Goal: Task Accomplishment & Management: Manage account settings

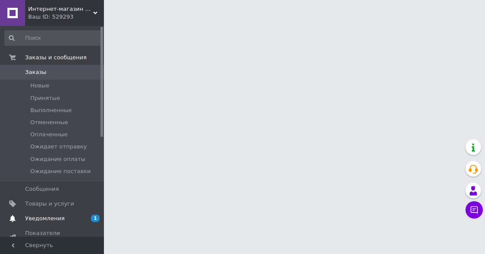
click at [60, 215] on span "Уведомления" at bounding box center [52, 219] width 55 height 8
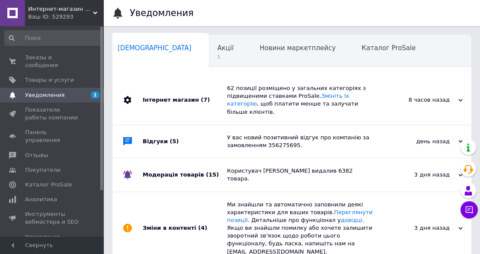
scroll to position [0, 4]
click at [234, 108] on div "62 позиції розміщено у загальних категоріях з підвищеними ставками ProSale. Змі…" at bounding box center [301, 100] width 149 height 49
click at [217, 54] on span "1" at bounding box center [225, 57] width 16 height 6
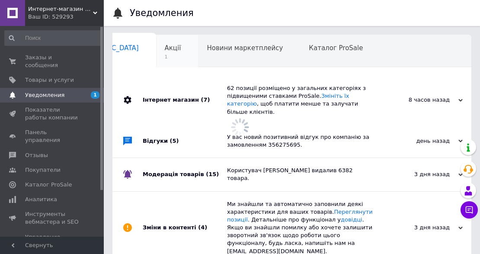
scroll to position [0, 66]
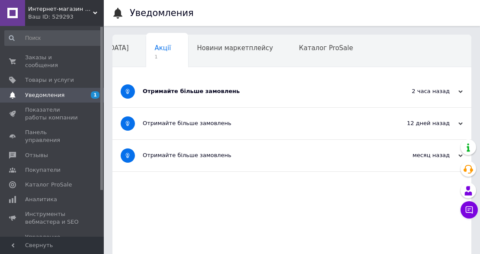
click at [161, 95] on div "Отримайте більше замовлень" at bounding box center [260, 92] width 234 height 32
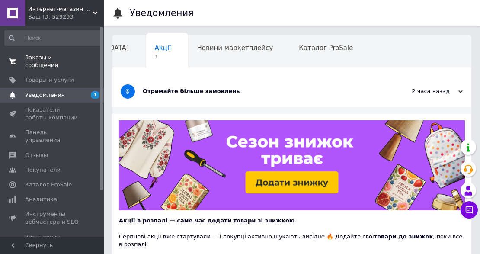
click at [62, 58] on span "Заказы и сообщения" at bounding box center [52, 62] width 55 height 16
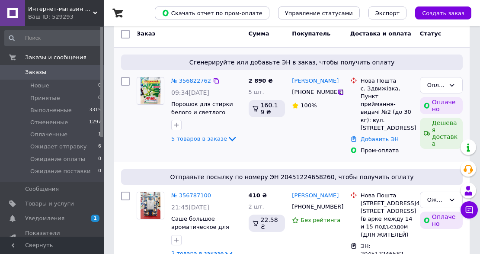
scroll to position [115, 0]
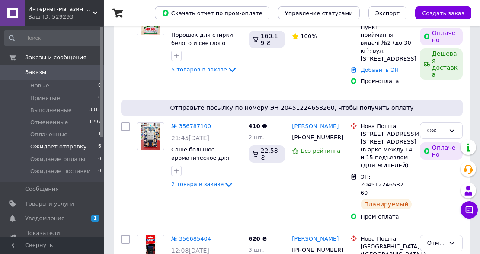
click at [71, 145] on span "Ожидает отправку" at bounding box center [58, 147] width 57 height 8
